Goal: Browse casually

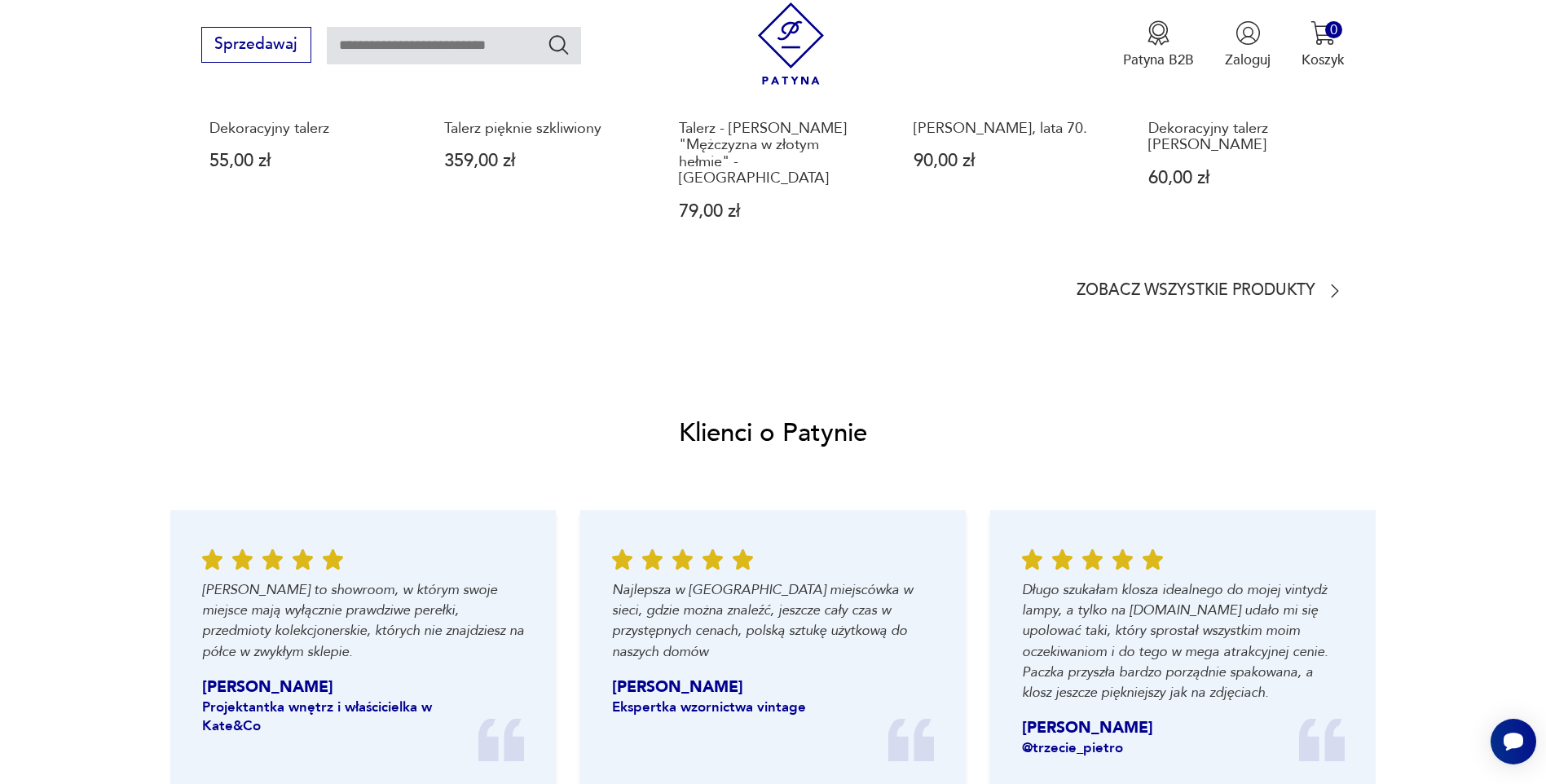
scroll to position [1548, 0]
